Goal: Find specific page/section: Find specific page/section

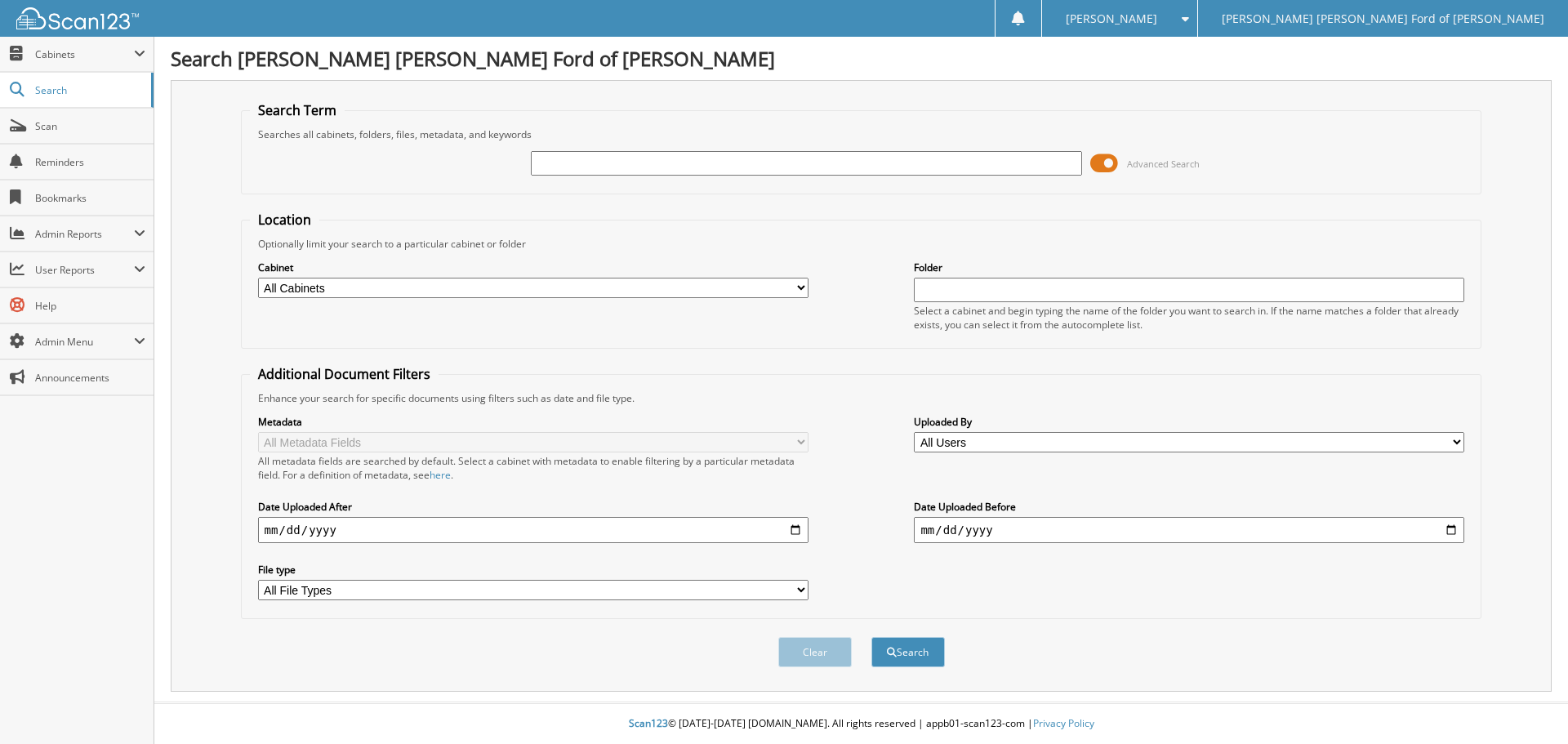
click at [577, 168] on input "text" at bounding box center [806, 163] width 551 height 25
type input "205175"
click at [872, 637] on button "Search" at bounding box center [908, 652] width 73 height 30
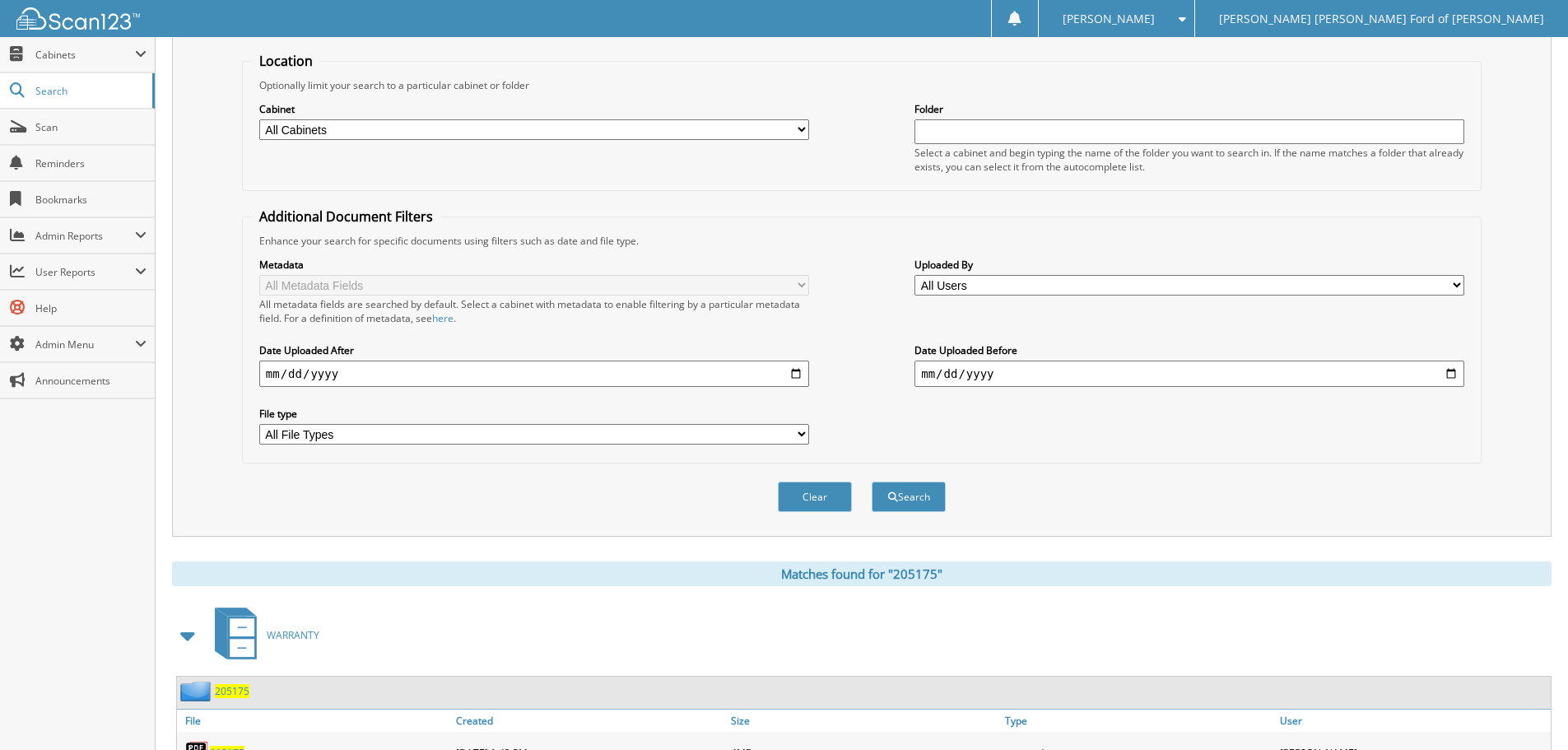
scroll to position [486, 0]
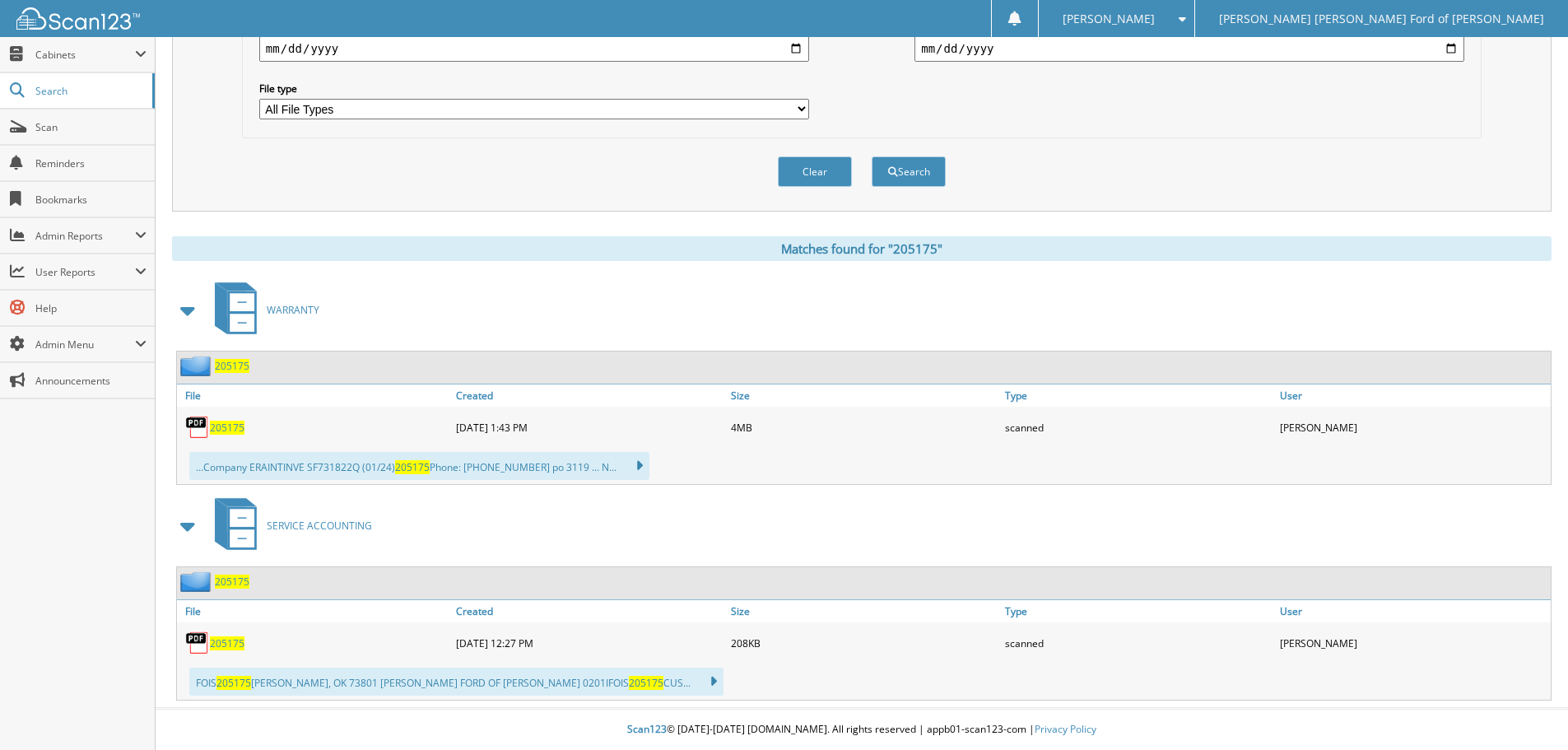
click at [225, 428] on span "205175" at bounding box center [227, 428] width 35 height 14
